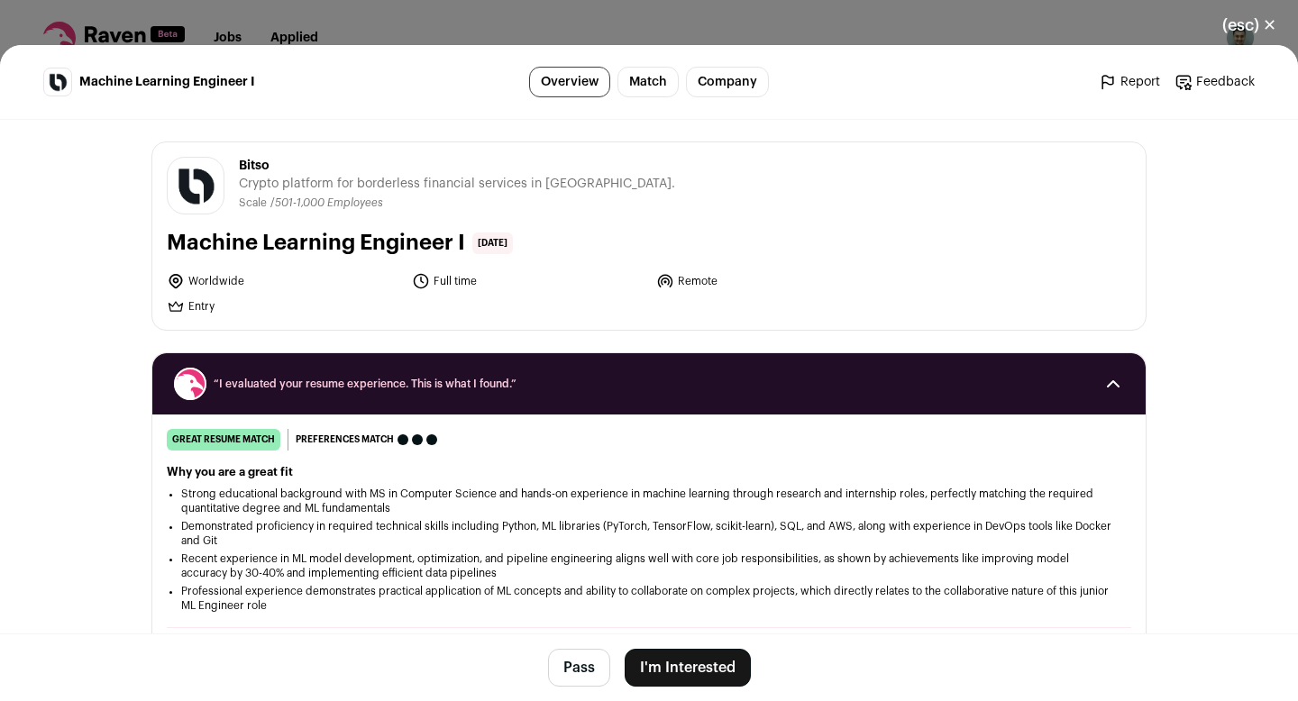
click at [668, 665] on button "I'm Interested" at bounding box center [688, 668] width 126 height 38
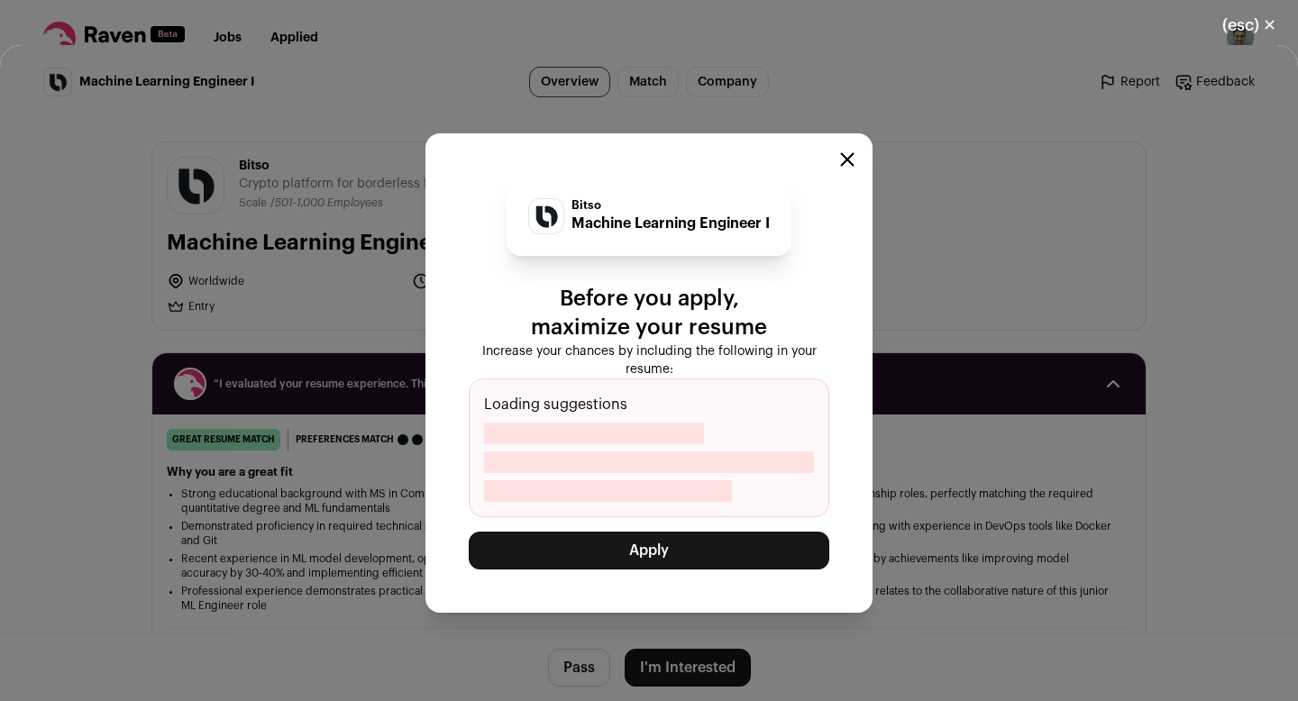
click at [621, 555] on button "Apply" at bounding box center [649, 551] width 361 height 38
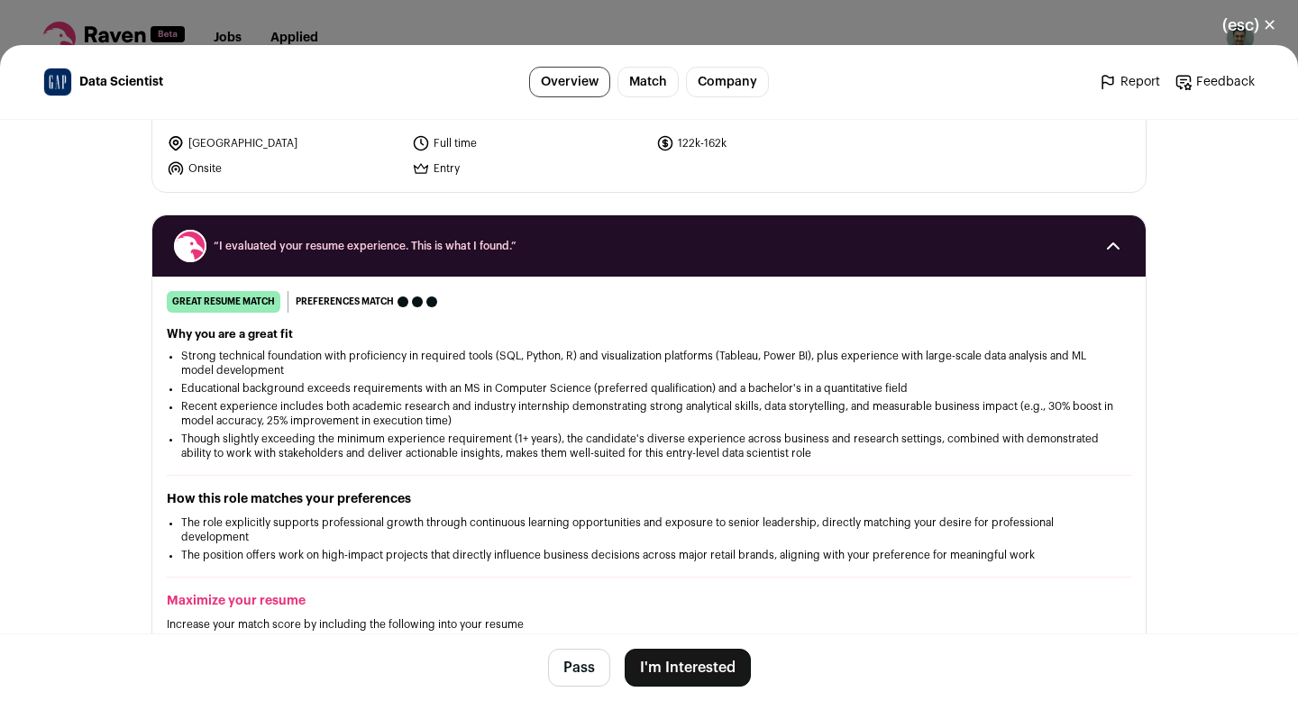
scroll to position [177, 0]
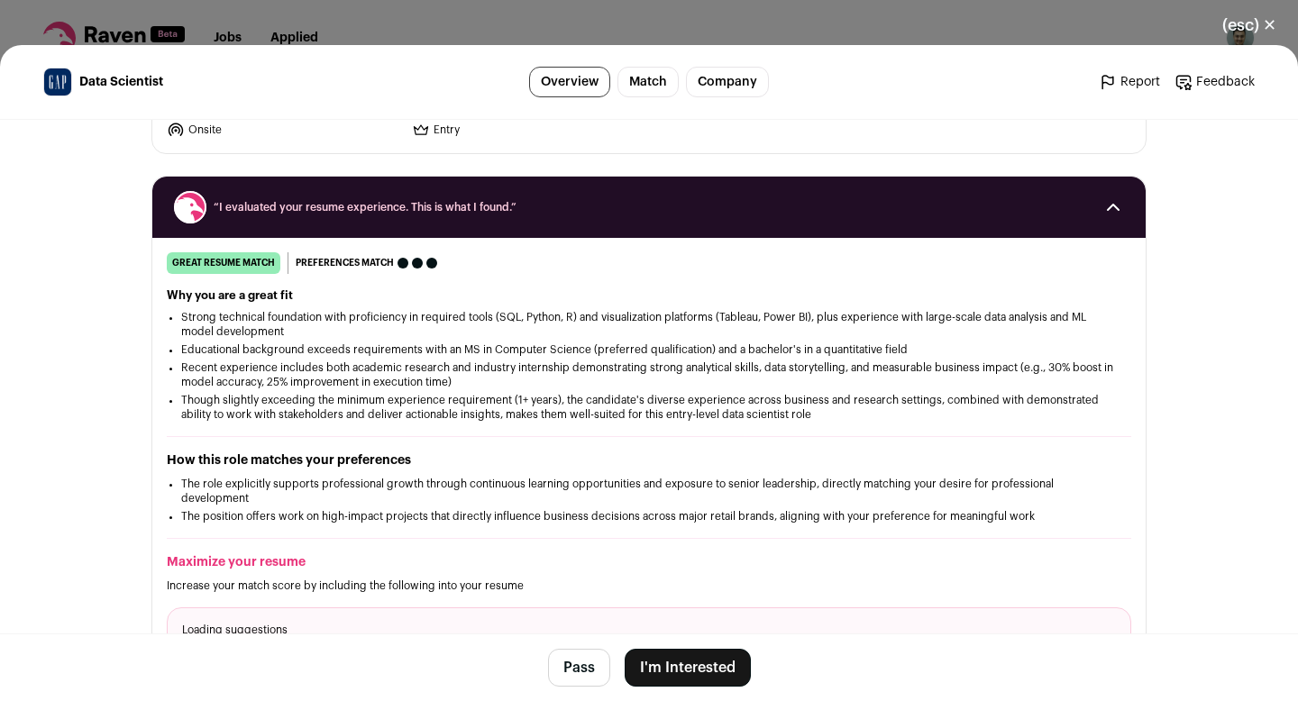
click at [664, 648] on footer "Pass I'm Interested" at bounding box center [649, 668] width 1298 height 68
click at [670, 663] on button "I'm Interested" at bounding box center [688, 668] width 126 height 38
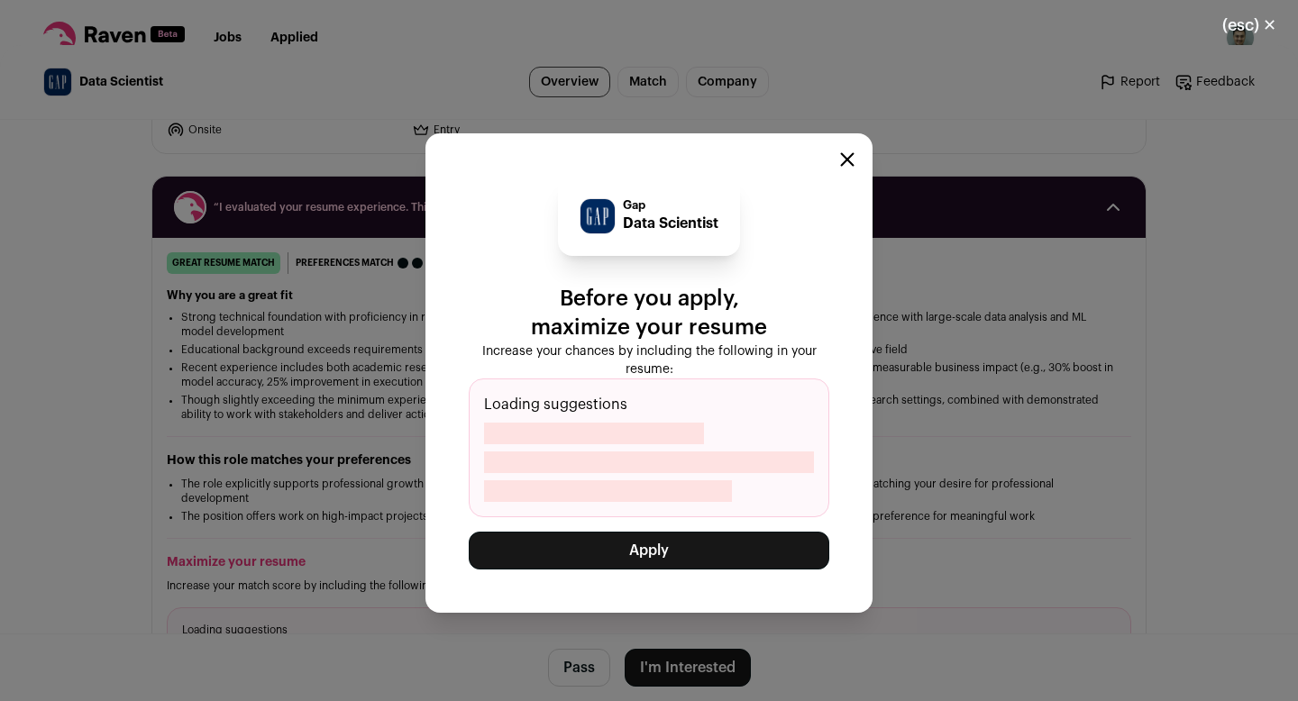
click at [632, 547] on button "Apply" at bounding box center [649, 551] width 361 height 38
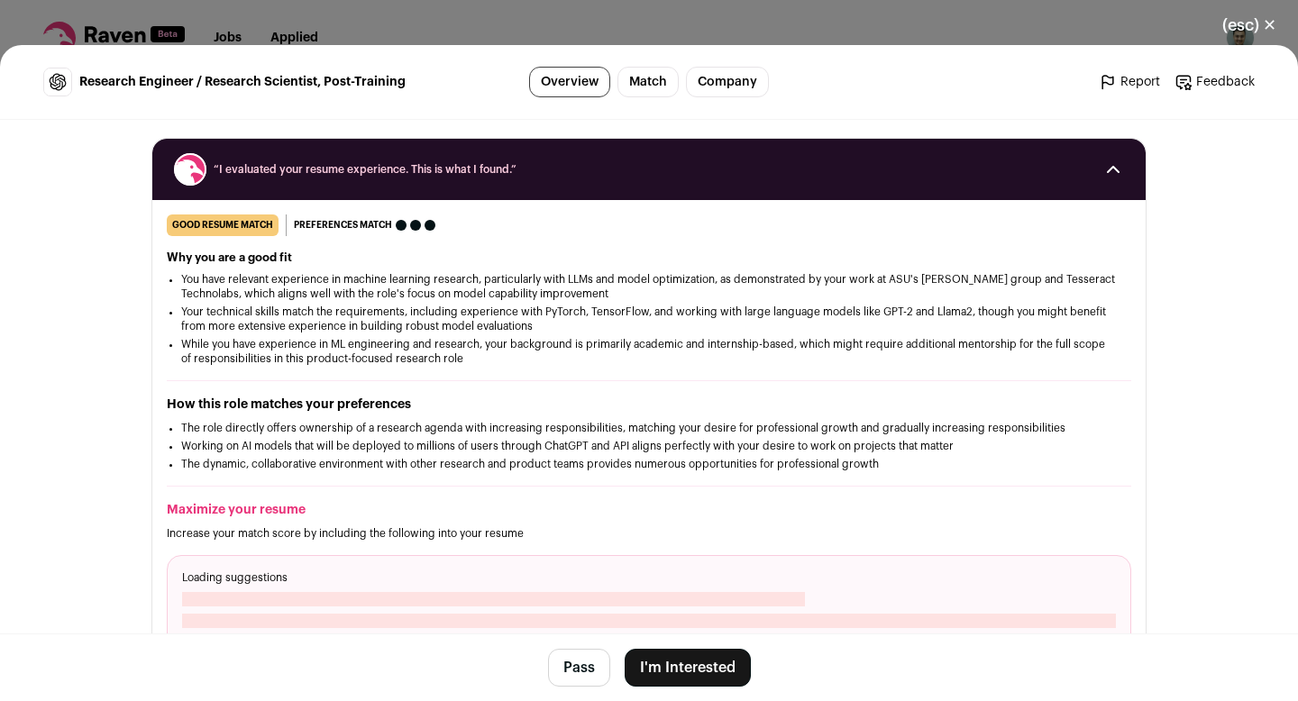
scroll to position [236, 0]
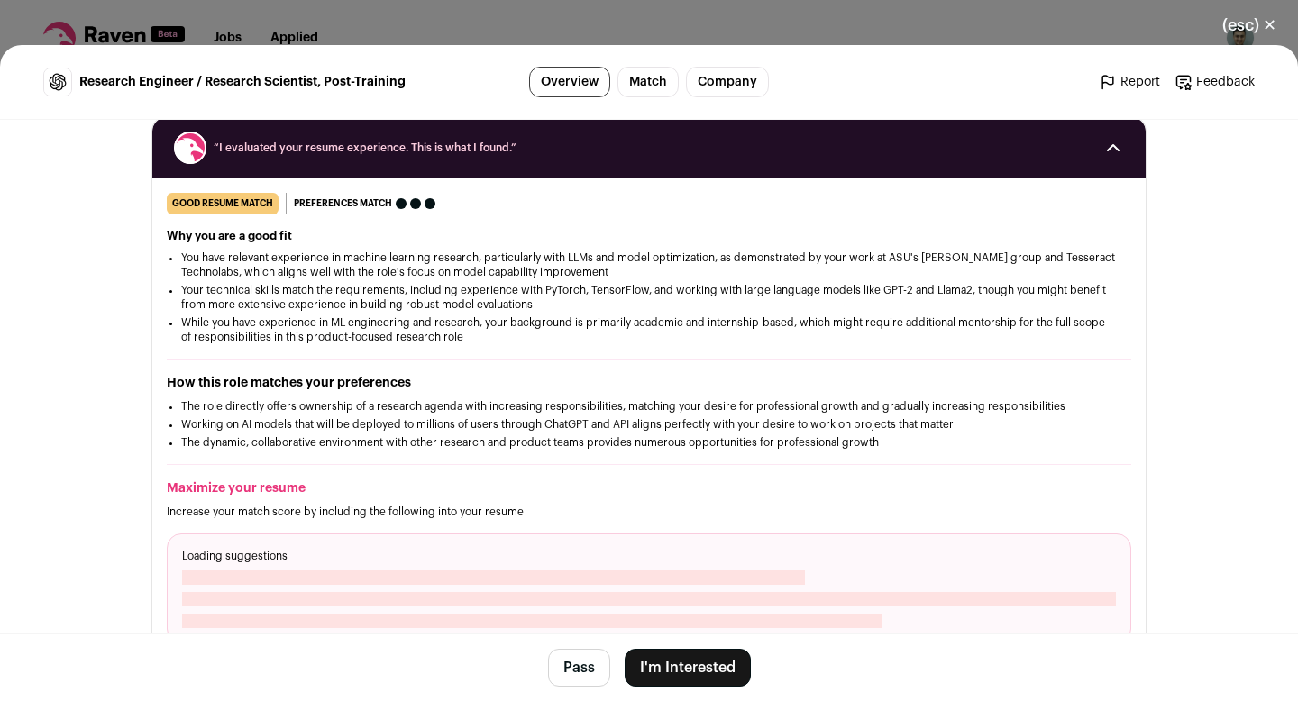
click at [679, 654] on button "I'm Interested" at bounding box center [688, 668] width 126 height 38
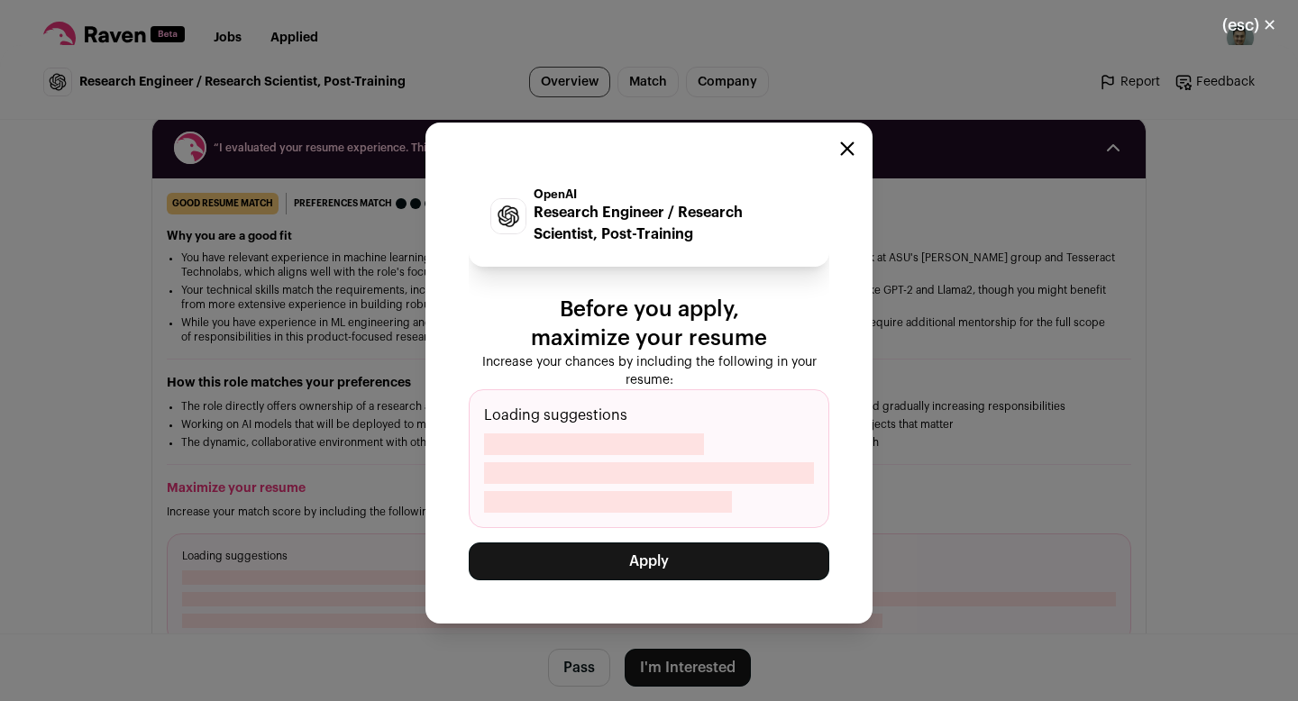
click at [620, 555] on button "Apply" at bounding box center [649, 562] width 361 height 38
